Goal: Navigation & Orientation: Find specific page/section

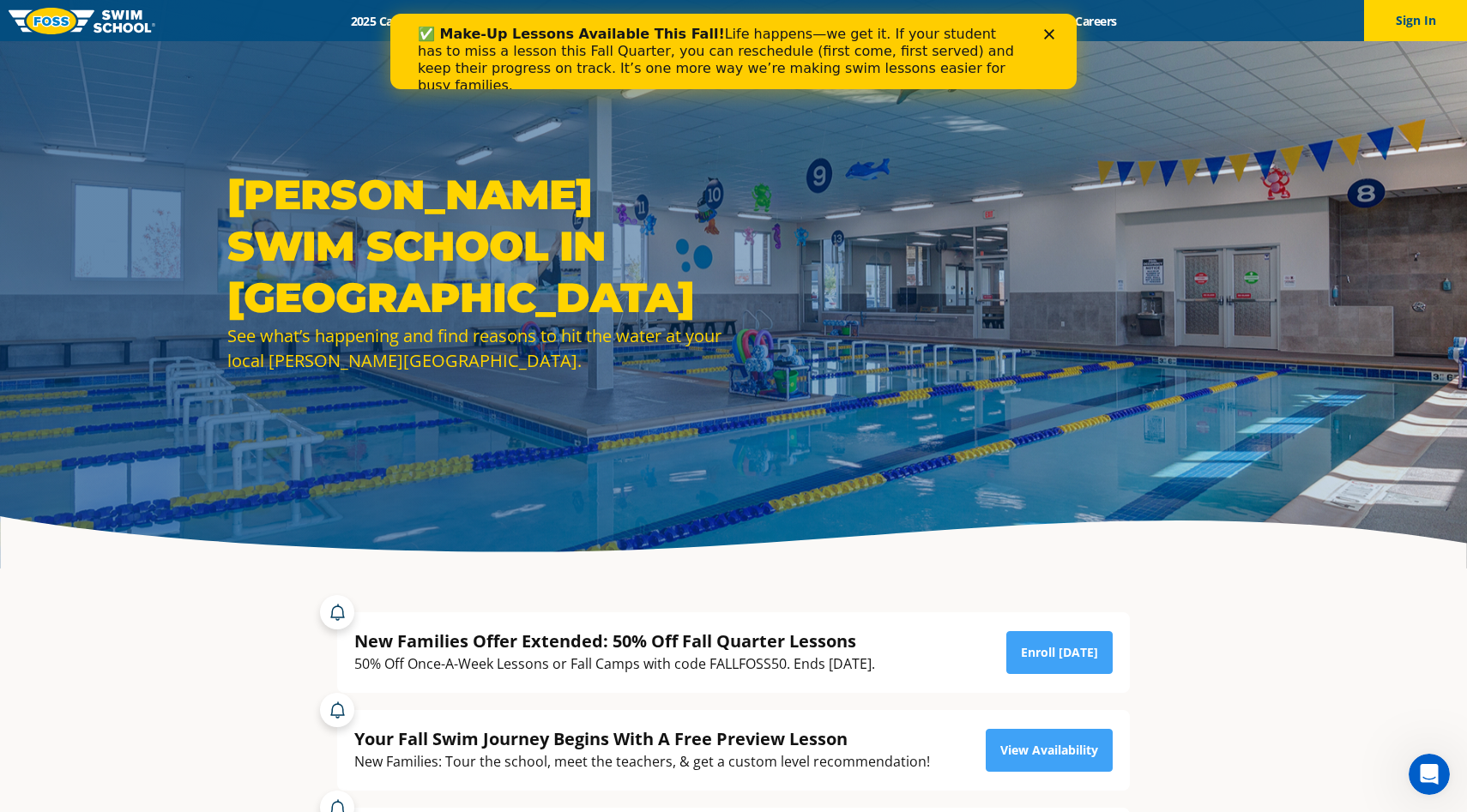
click at [1048, 38] on icon "Close" at bounding box center [1050, 35] width 10 height 10
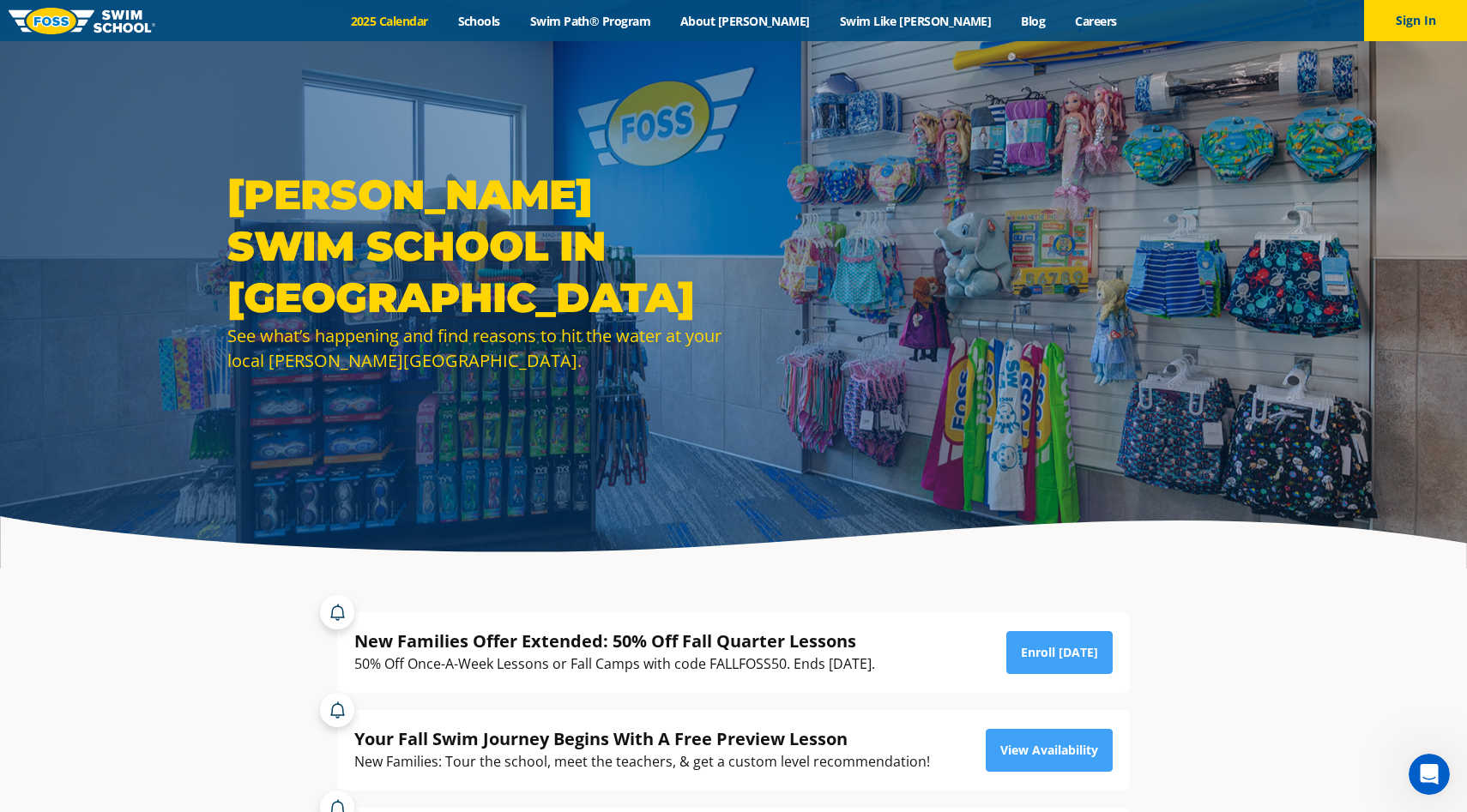
click at [443, 17] on link "2025 Calendar" at bounding box center [389, 21] width 107 height 17
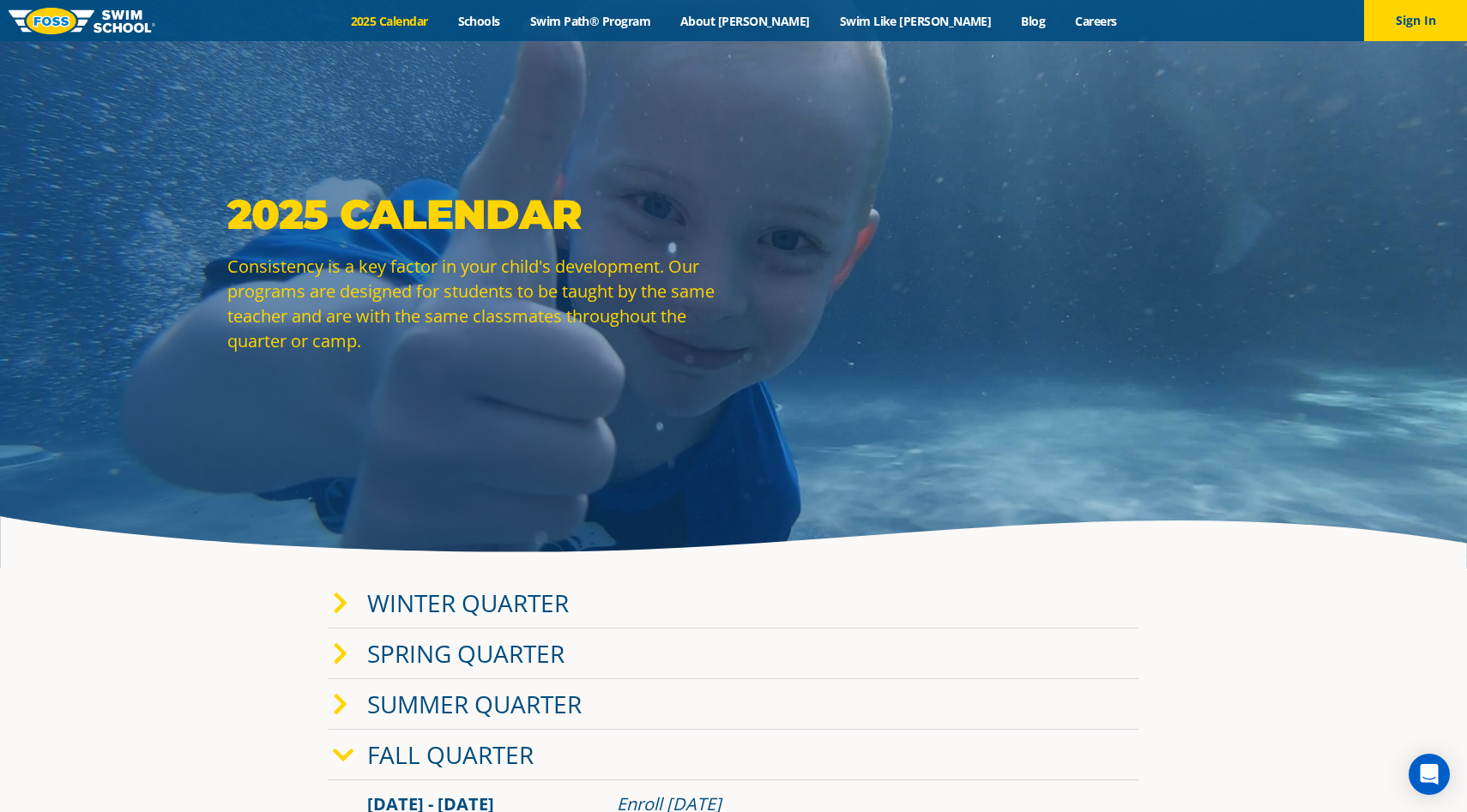
click at [371, 598] on link "Winter Quarter" at bounding box center [468, 602] width 202 height 32
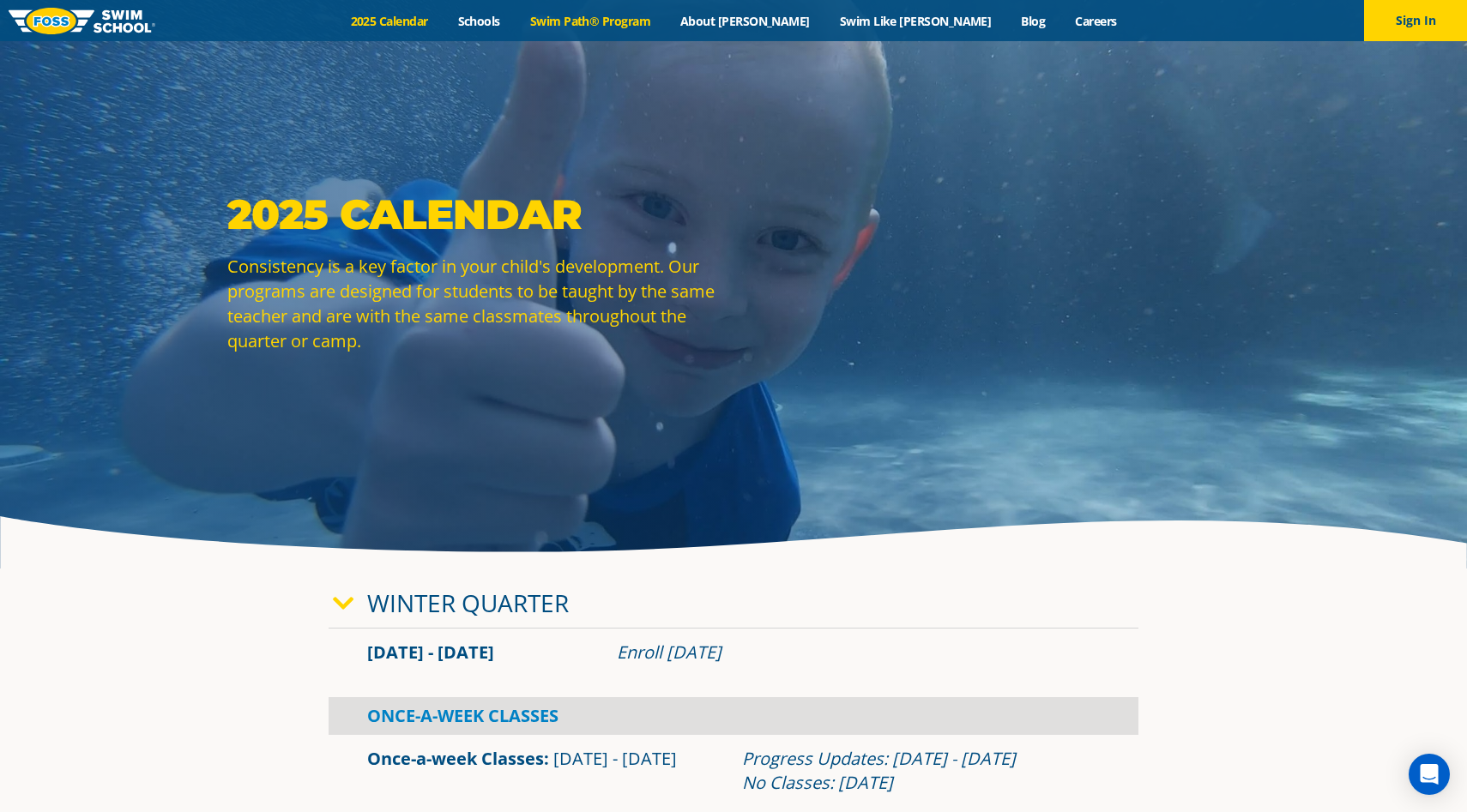
click at [664, 23] on link "Swim Path® Program" at bounding box center [590, 21] width 150 height 17
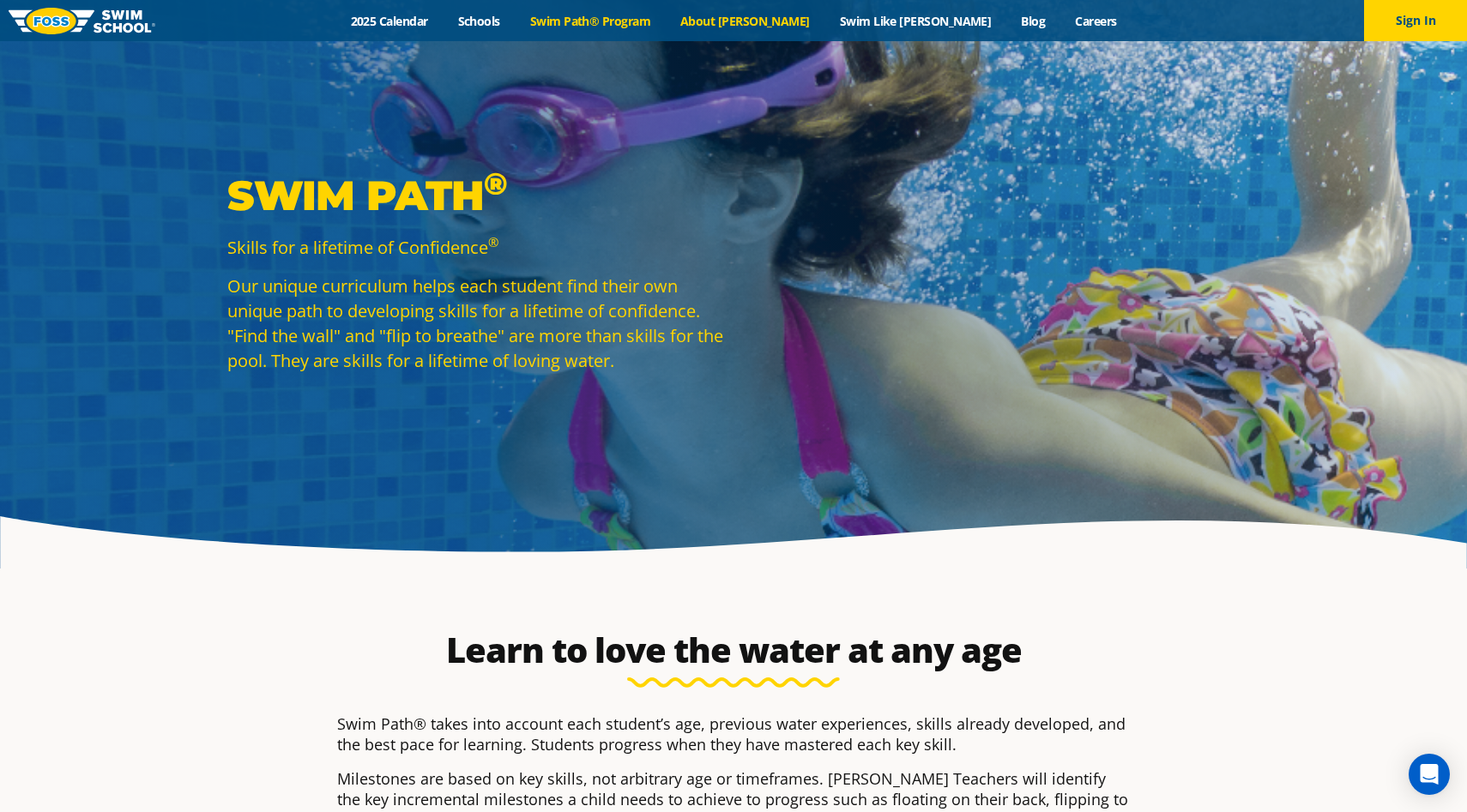
click at [777, 29] on link "About [PERSON_NAME]" at bounding box center [744, 21] width 159 height 17
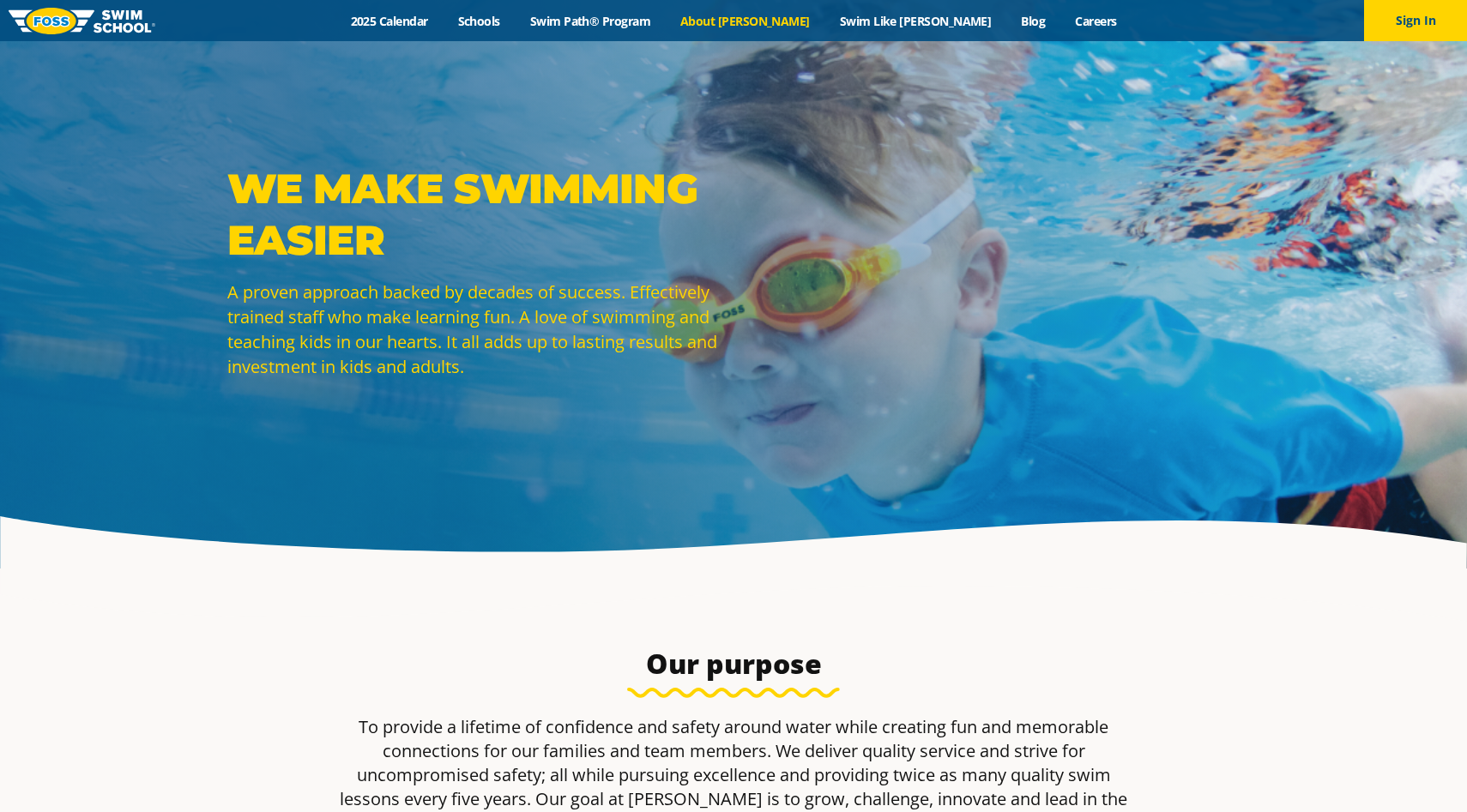
click at [859, 31] on div "Menu 2025 Calendar Schools Swim Path® Program About FOSS Swim Like Regan Blog C…" at bounding box center [733, 20] width 1467 height 41
click at [857, 23] on link "Swim Like [PERSON_NAME]" at bounding box center [915, 21] width 182 height 17
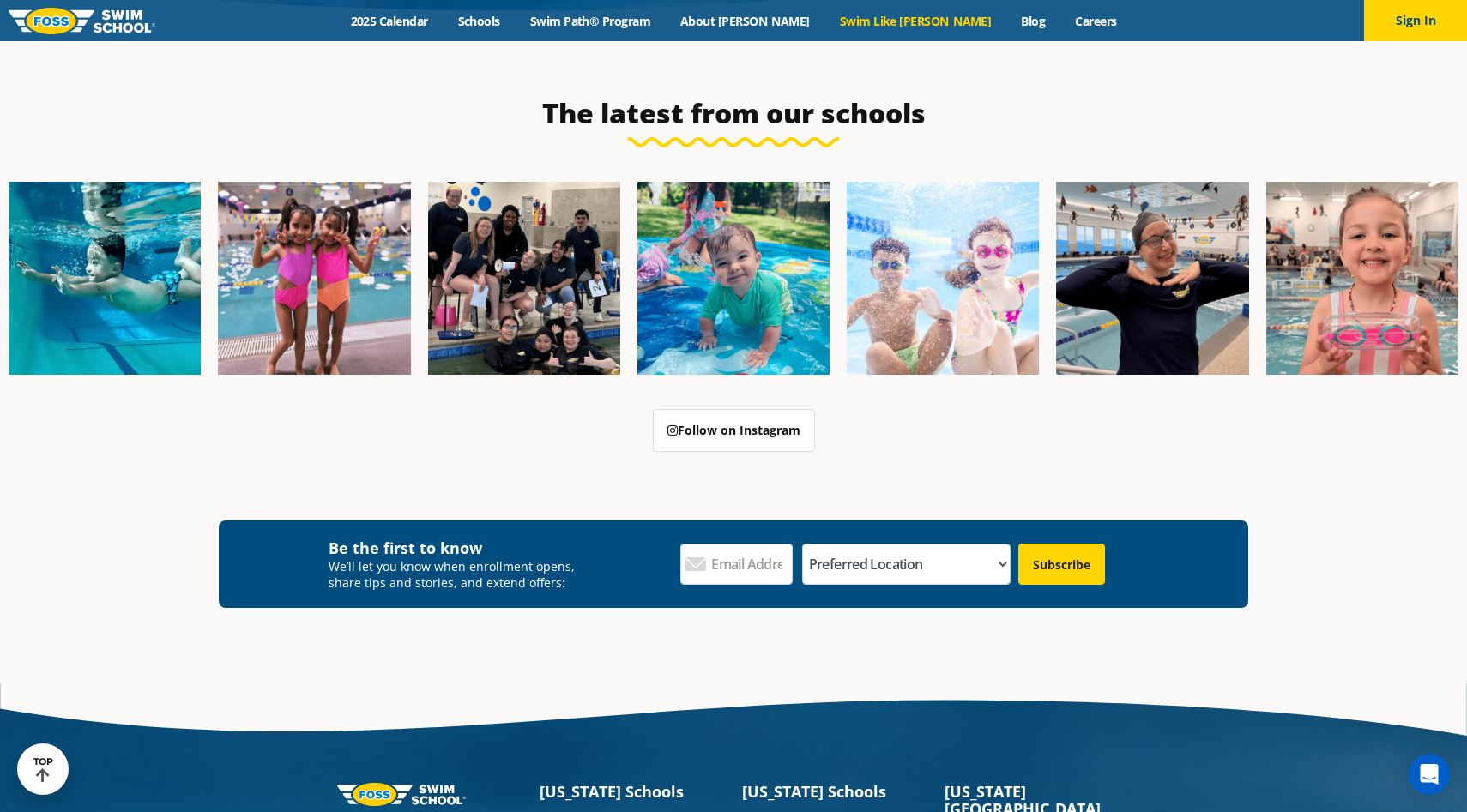
scroll to position [4949, 0]
